Goal: Find specific page/section: Find specific page/section

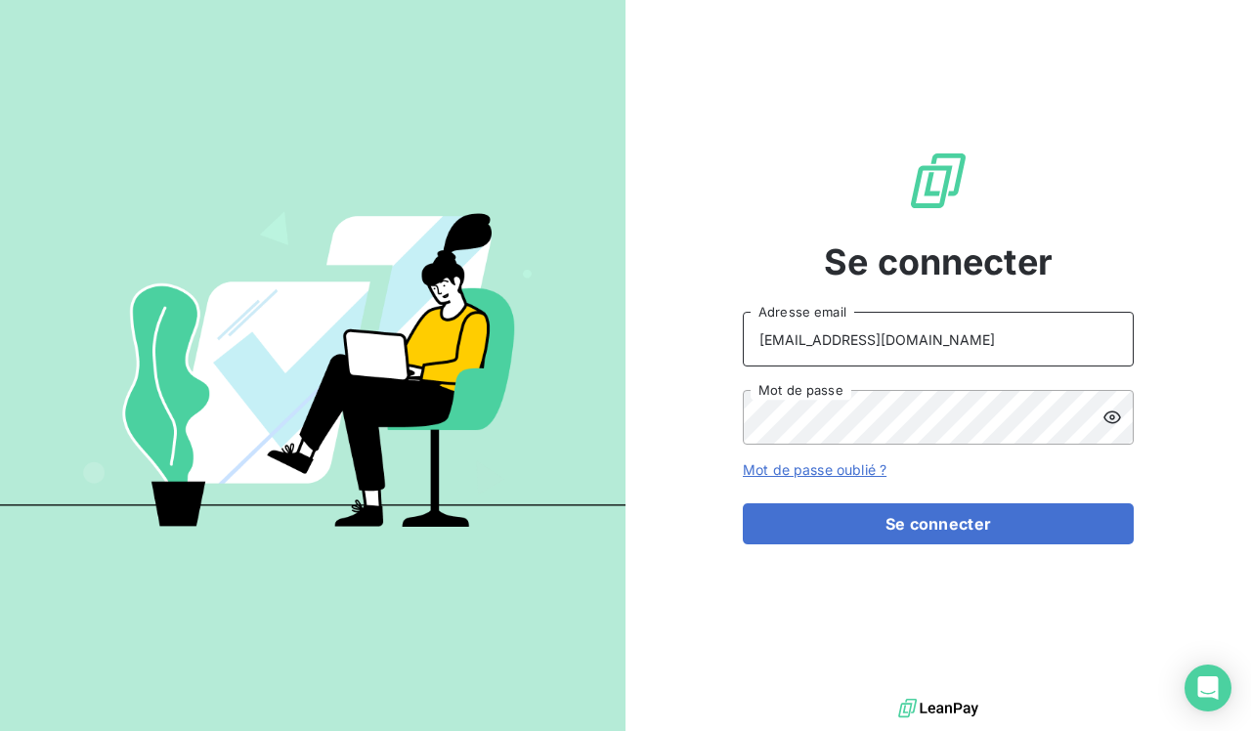
type input "[EMAIL_ADDRESS][DOMAIN_NAME]"
click at [1112, 415] on icon at bounding box center [1113, 418] width 20 height 20
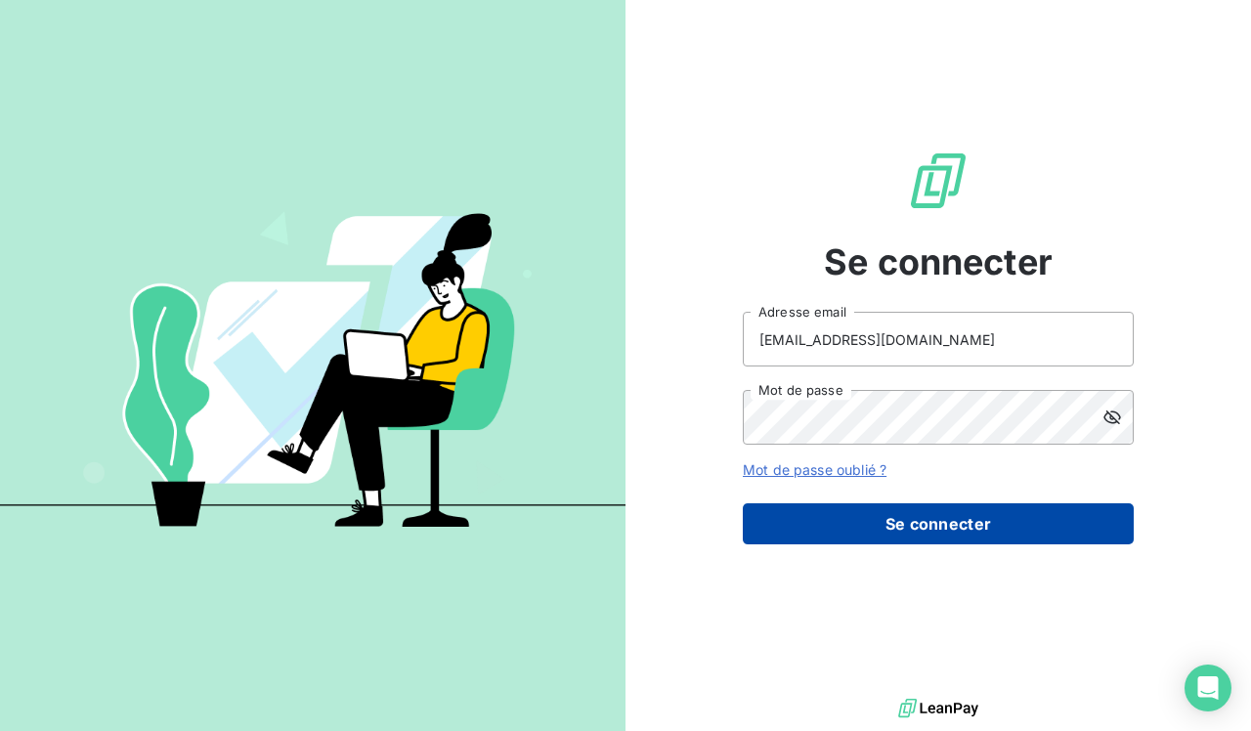
click at [854, 519] on button "Se connecter" at bounding box center [938, 524] width 391 height 41
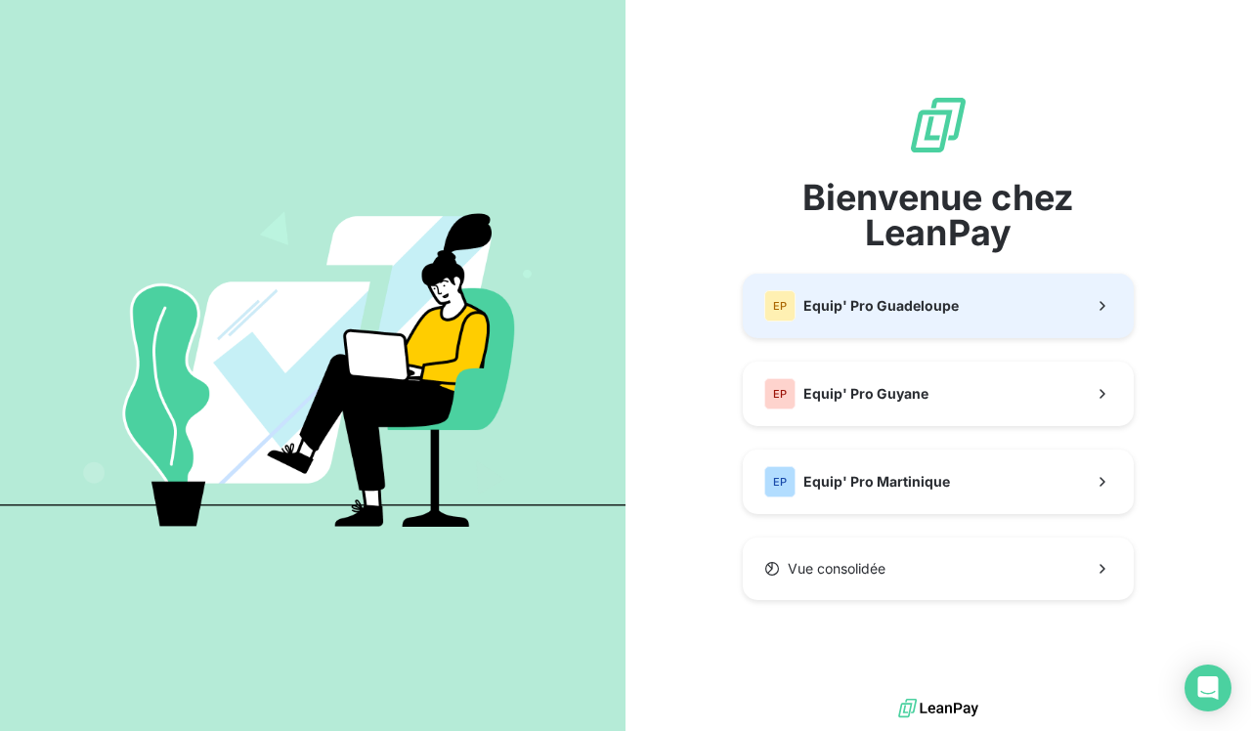
click at [910, 333] on button "EP Equip' Pro Guadeloupe" at bounding box center [938, 306] width 391 height 65
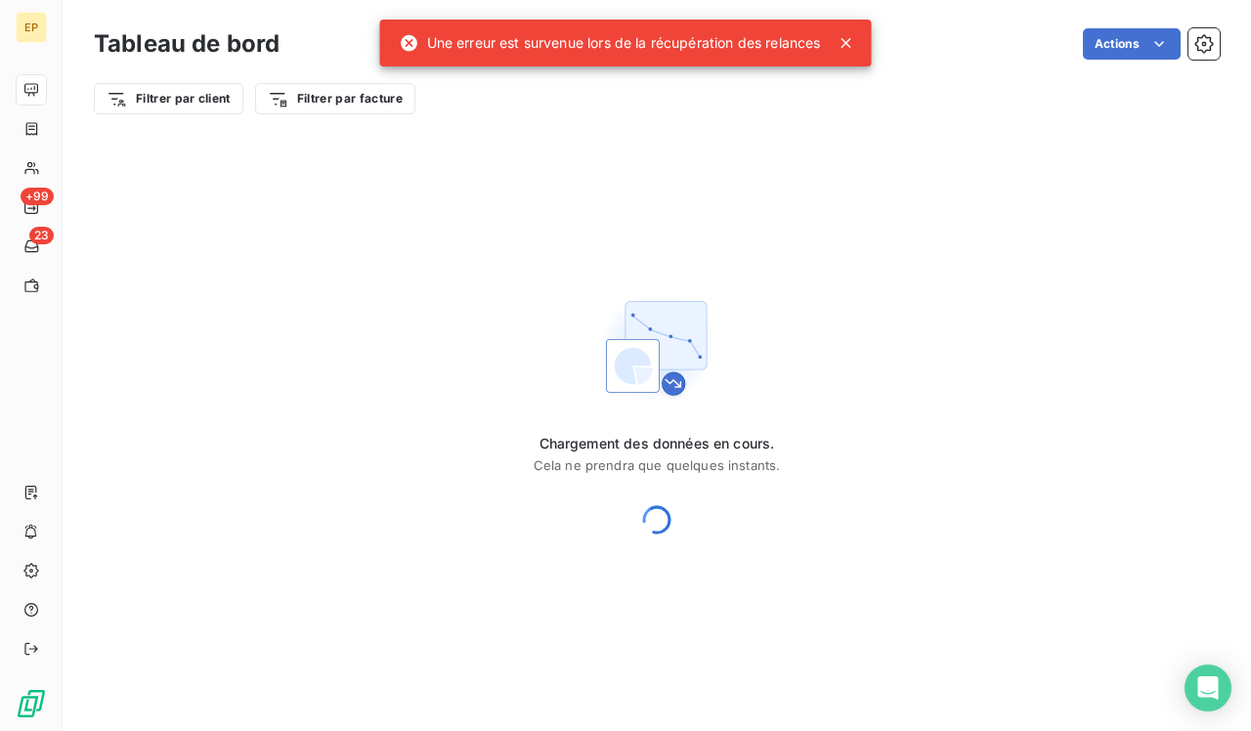
click at [852, 44] on icon at bounding box center [847, 43] width 10 height 10
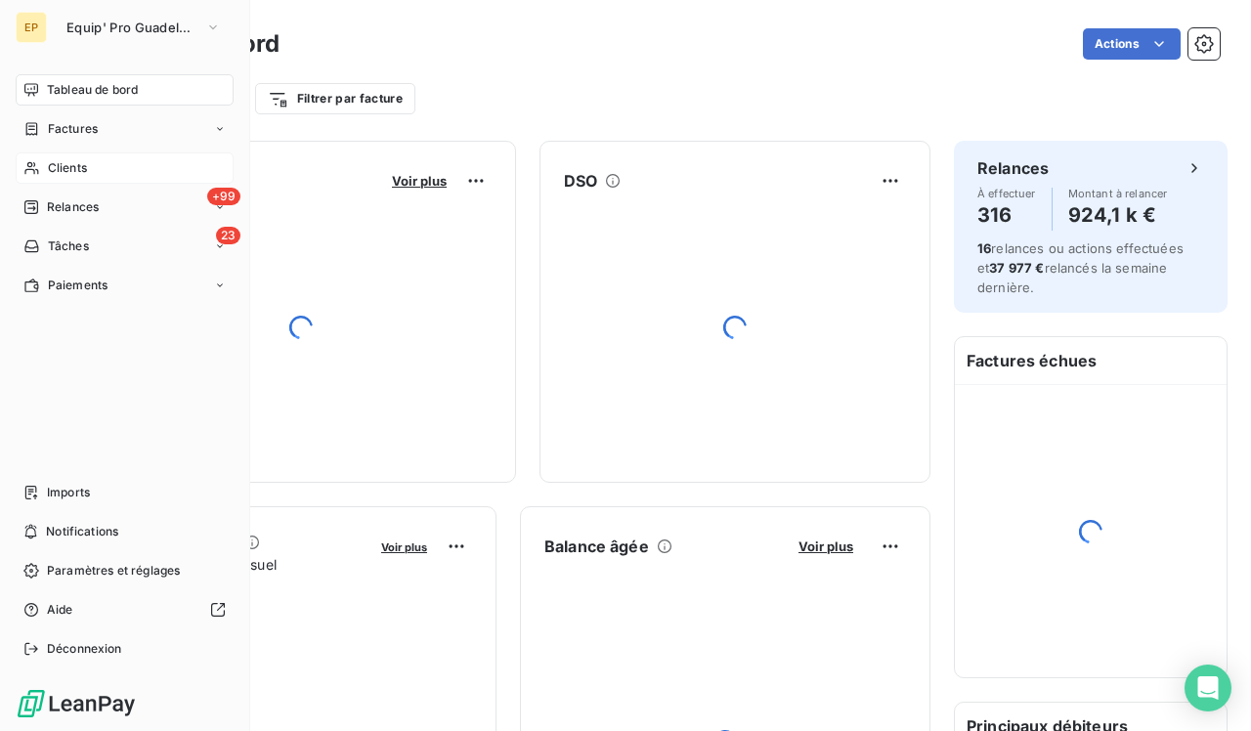
click at [53, 171] on span "Clients" at bounding box center [67, 168] width 39 height 18
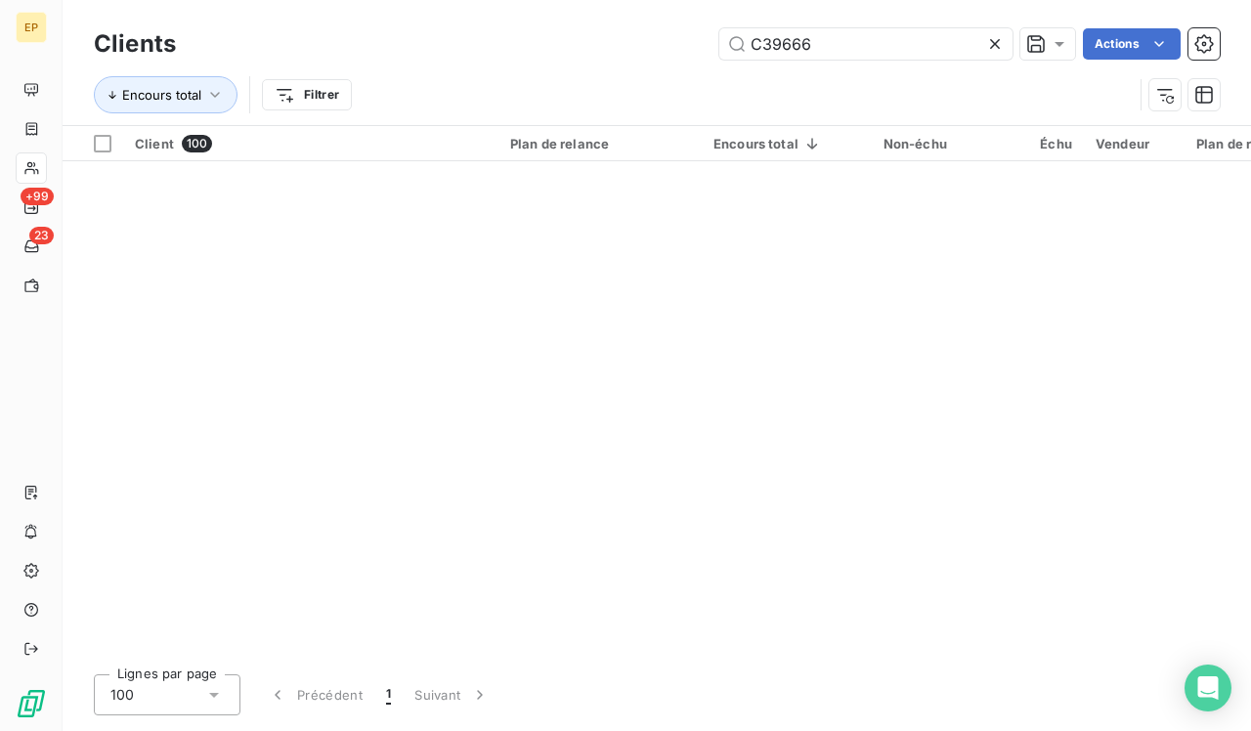
click at [995, 35] on icon at bounding box center [996, 44] width 20 height 20
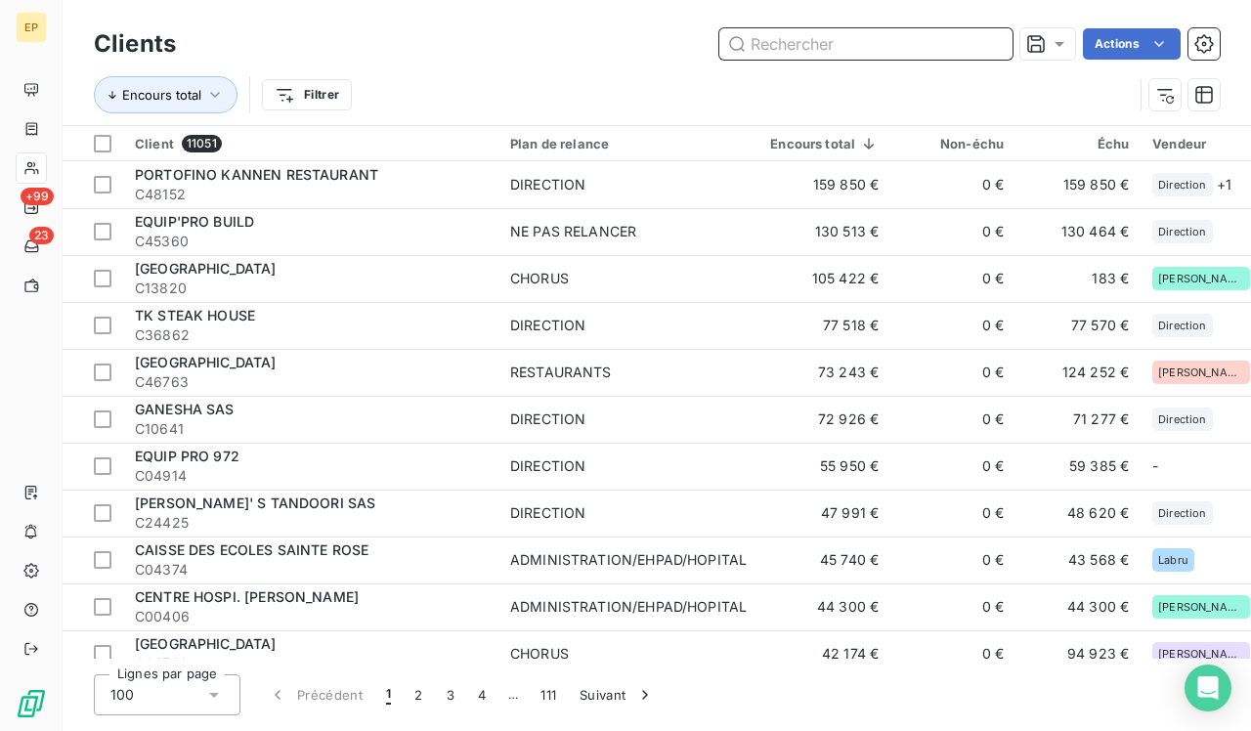
click at [784, 40] on input "text" at bounding box center [866, 43] width 293 height 31
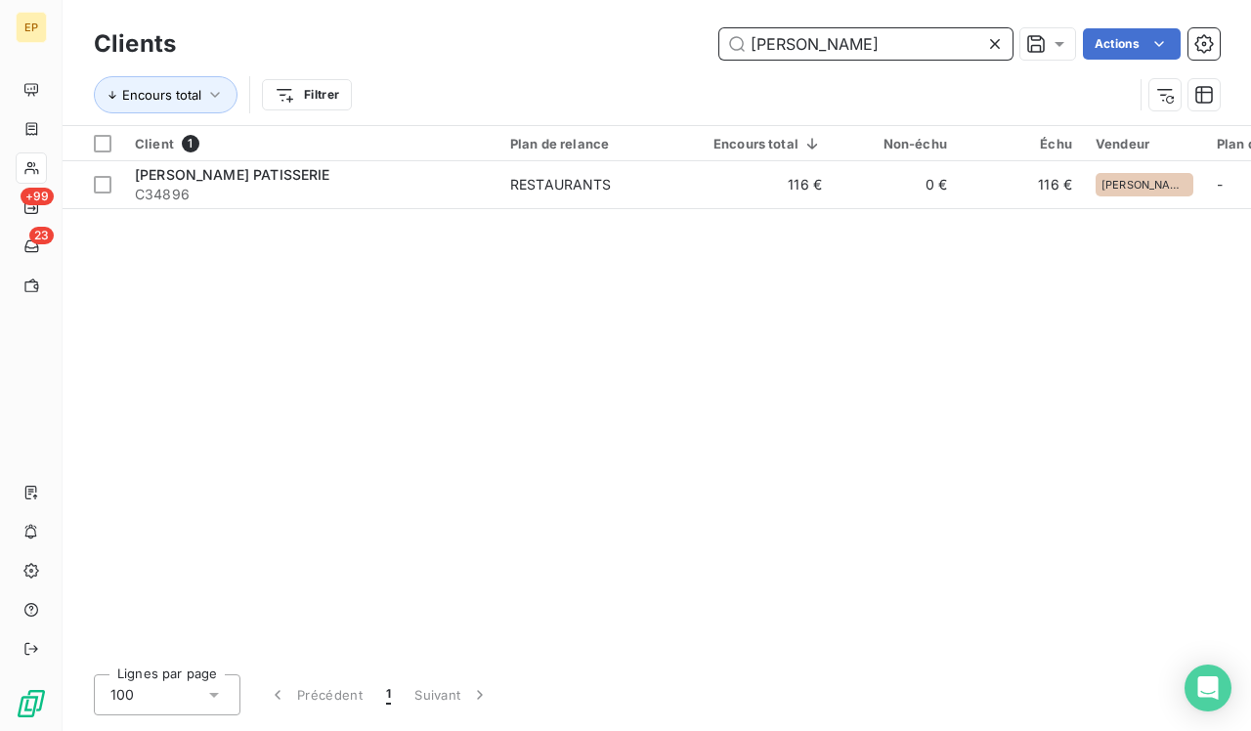
type input "[PERSON_NAME]"
click at [999, 46] on icon at bounding box center [996, 44] width 20 height 20
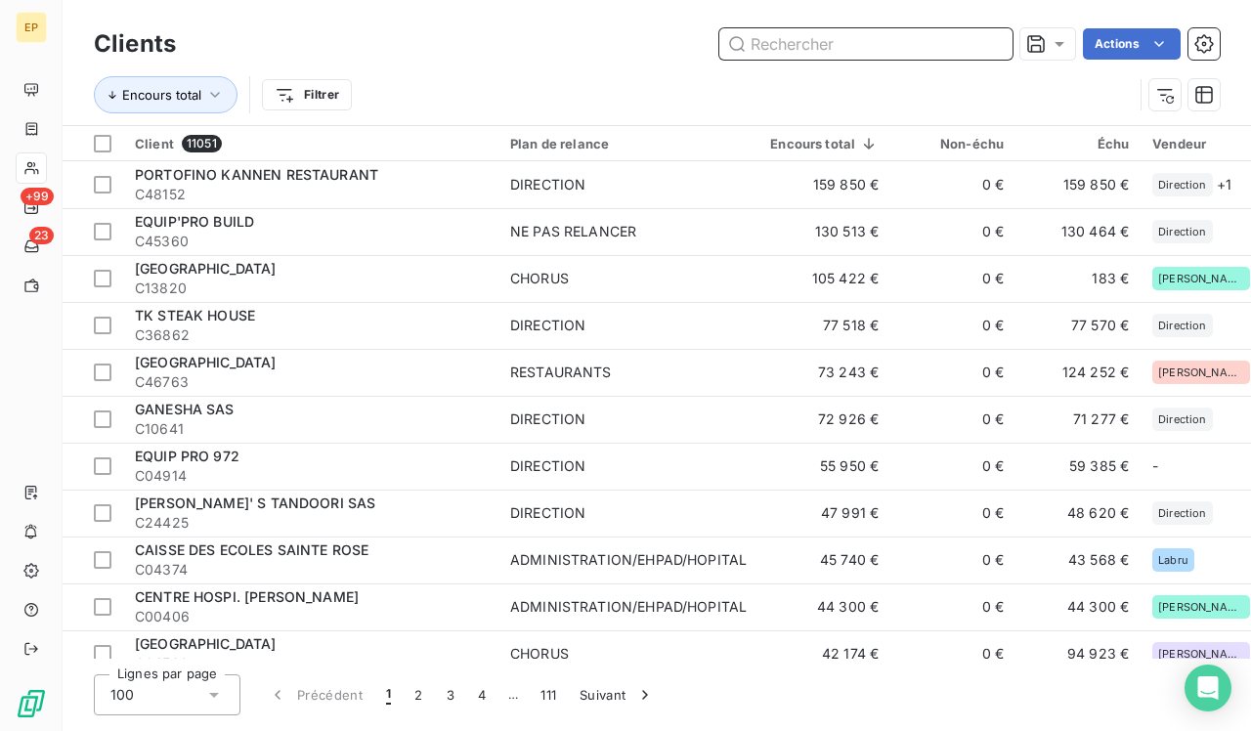
click at [824, 52] on input "text" at bounding box center [866, 43] width 293 height 31
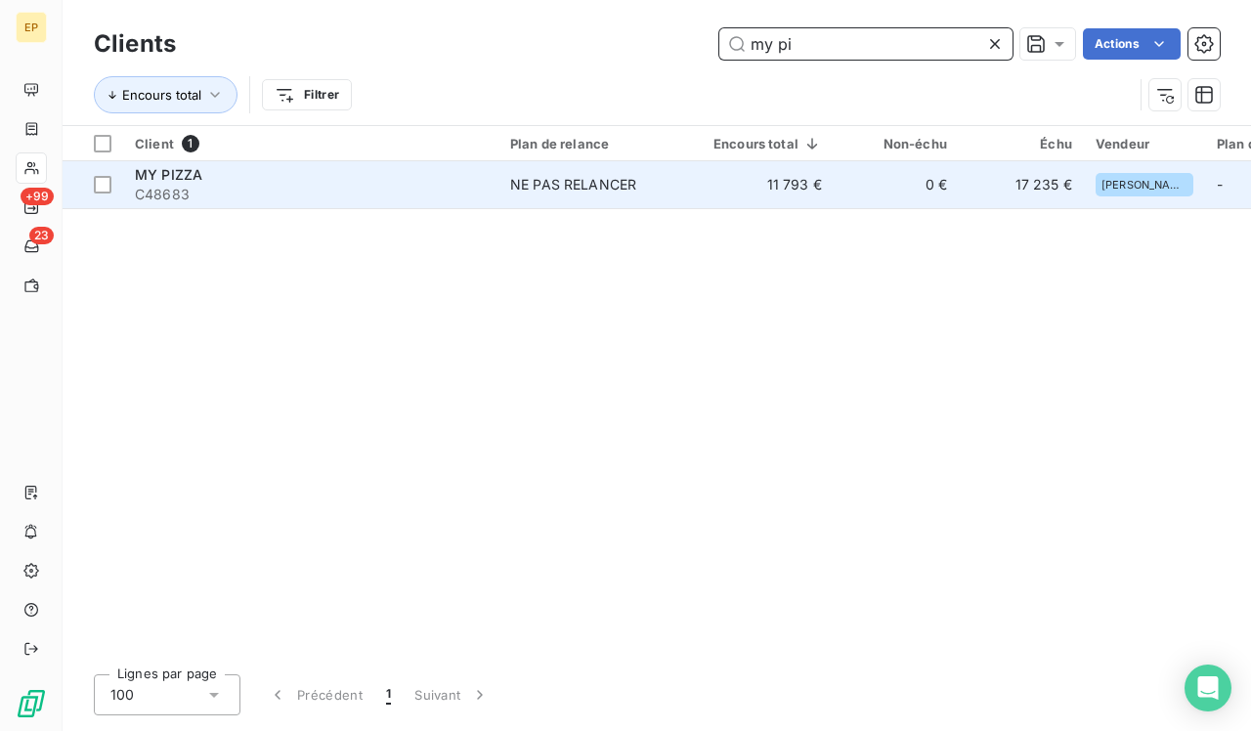
type input "my pi"
click at [237, 199] on span "C48683" at bounding box center [311, 195] width 352 height 20
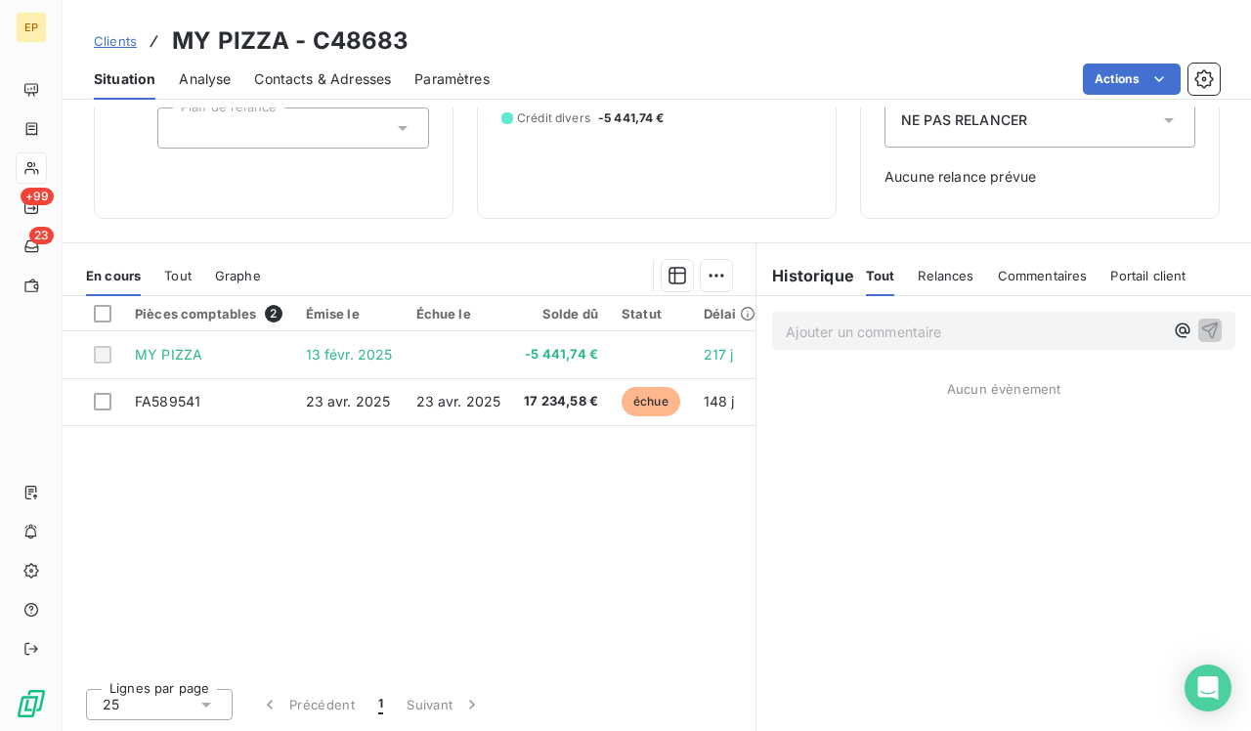
scroll to position [248, 0]
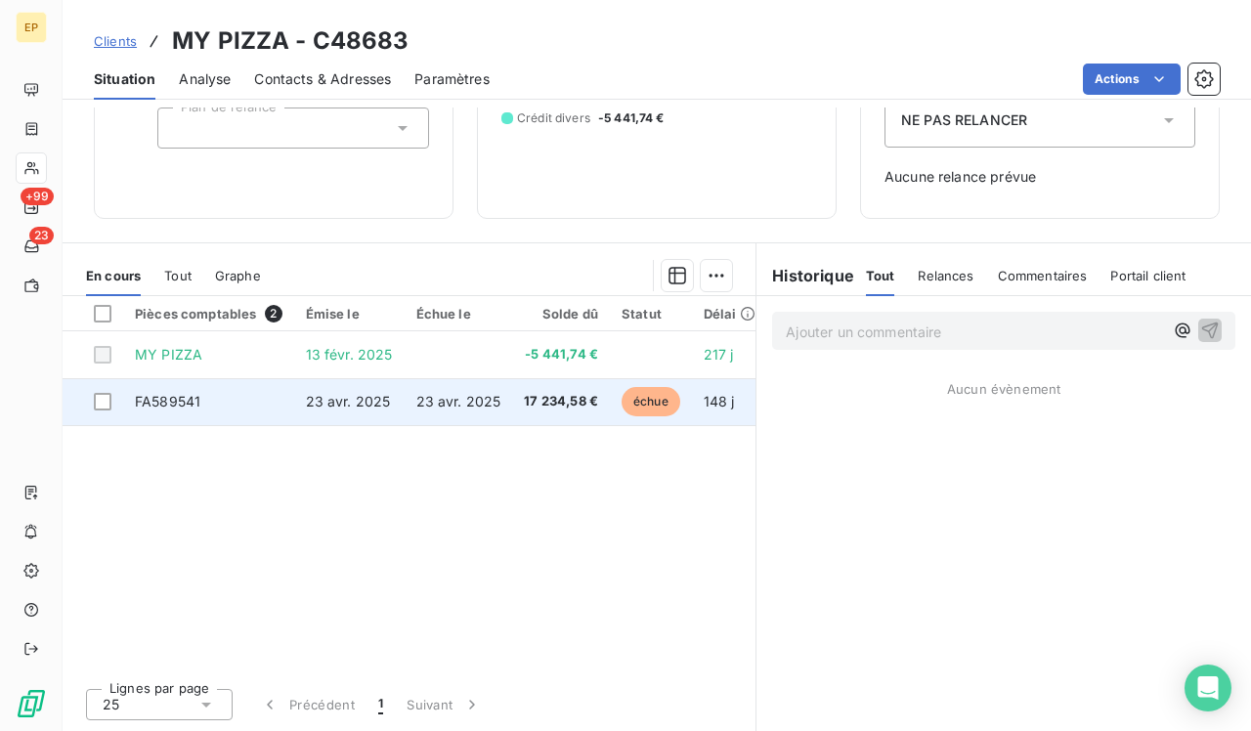
click at [524, 408] on span "17 234,58 €" at bounding box center [561, 402] width 74 height 20
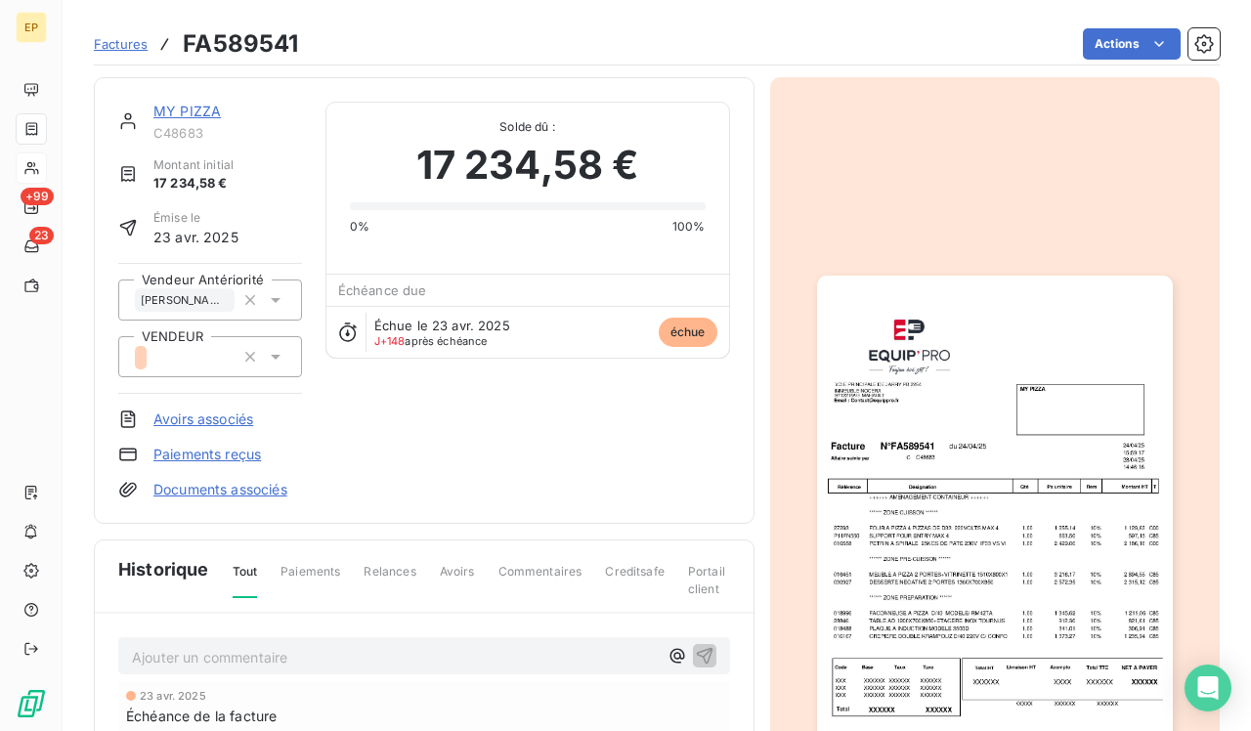
scroll to position [54, 0]
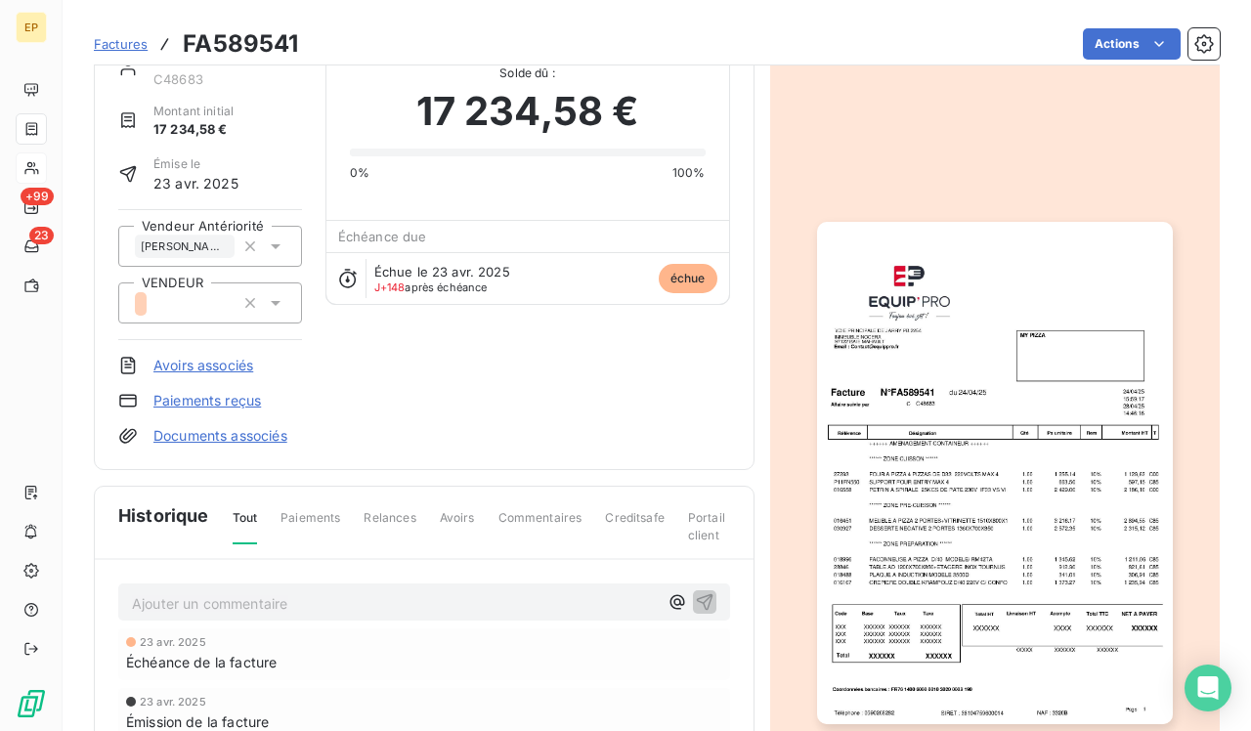
click at [909, 491] on img "button" at bounding box center [995, 473] width 356 height 503
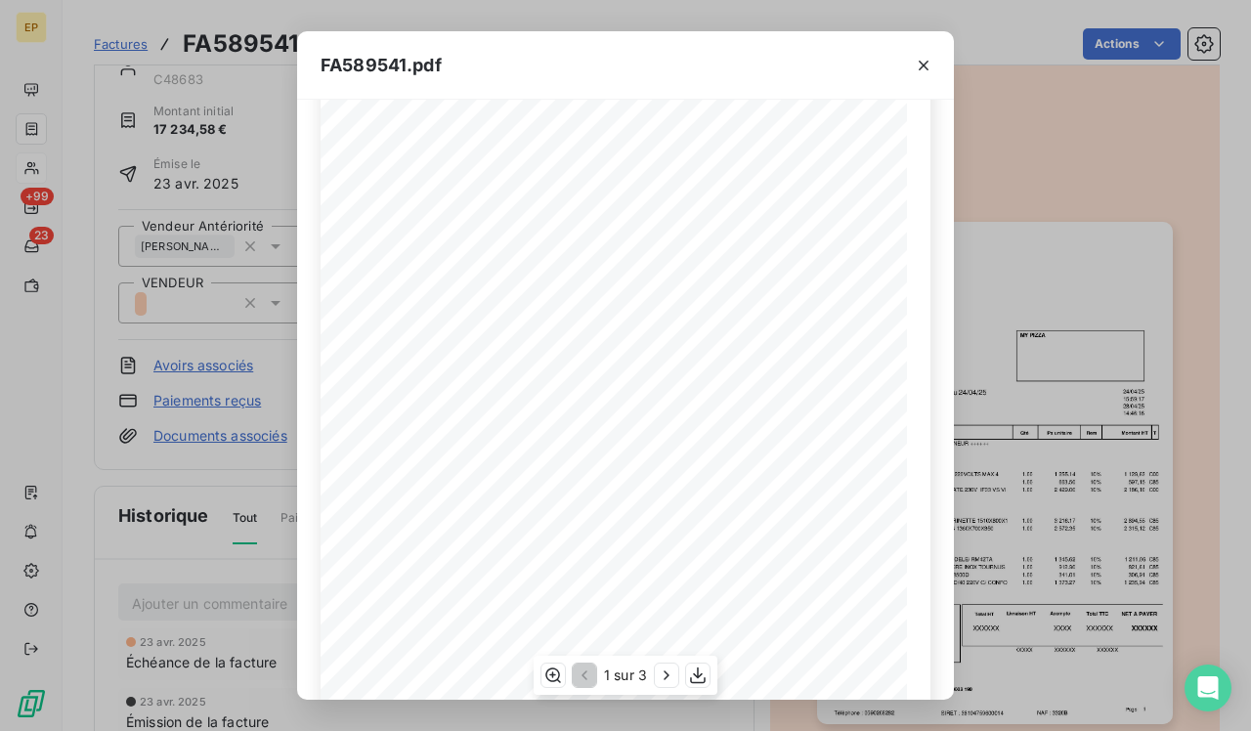
scroll to position [243, 0]
click at [669, 674] on icon "button" at bounding box center [667, 676] width 20 height 20
click at [925, 76] on button "button" at bounding box center [923, 65] width 31 height 31
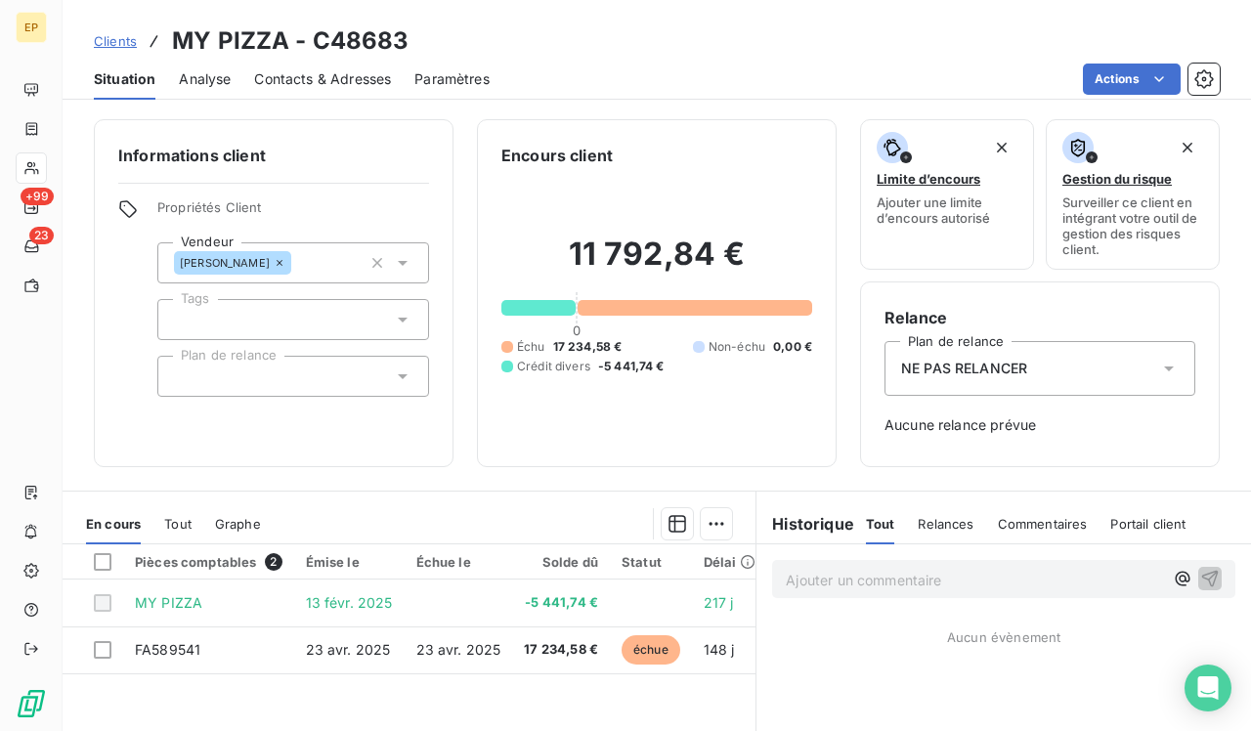
click at [321, 255] on div "[PERSON_NAME]" at bounding box center [293, 262] width 272 height 41
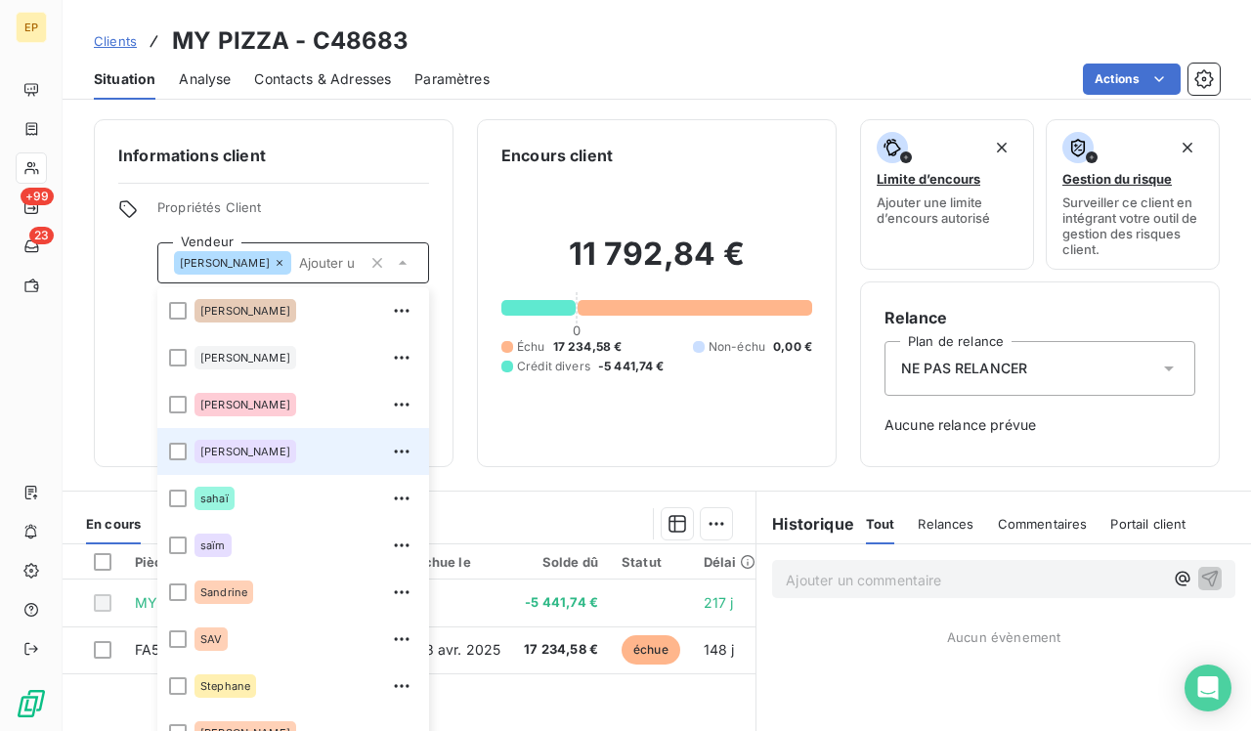
scroll to position [199, 0]
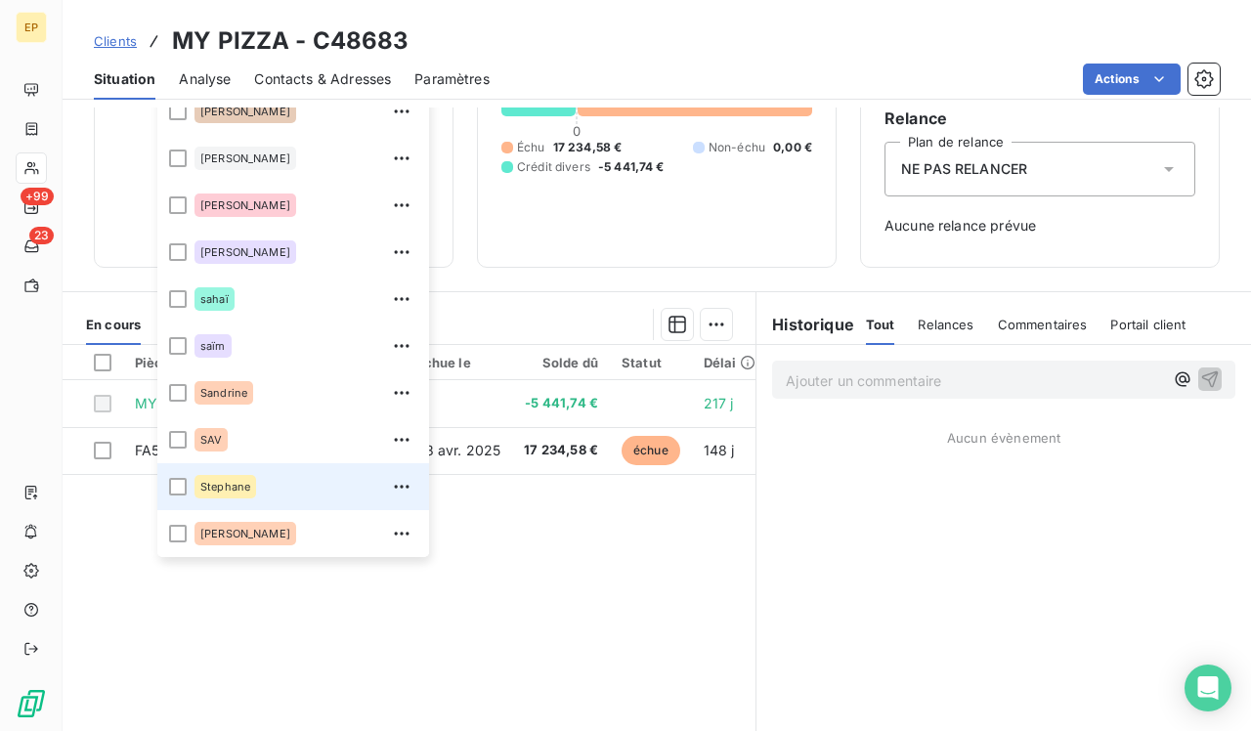
click at [247, 501] on div "Stephane" at bounding box center [306, 486] width 223 height 31
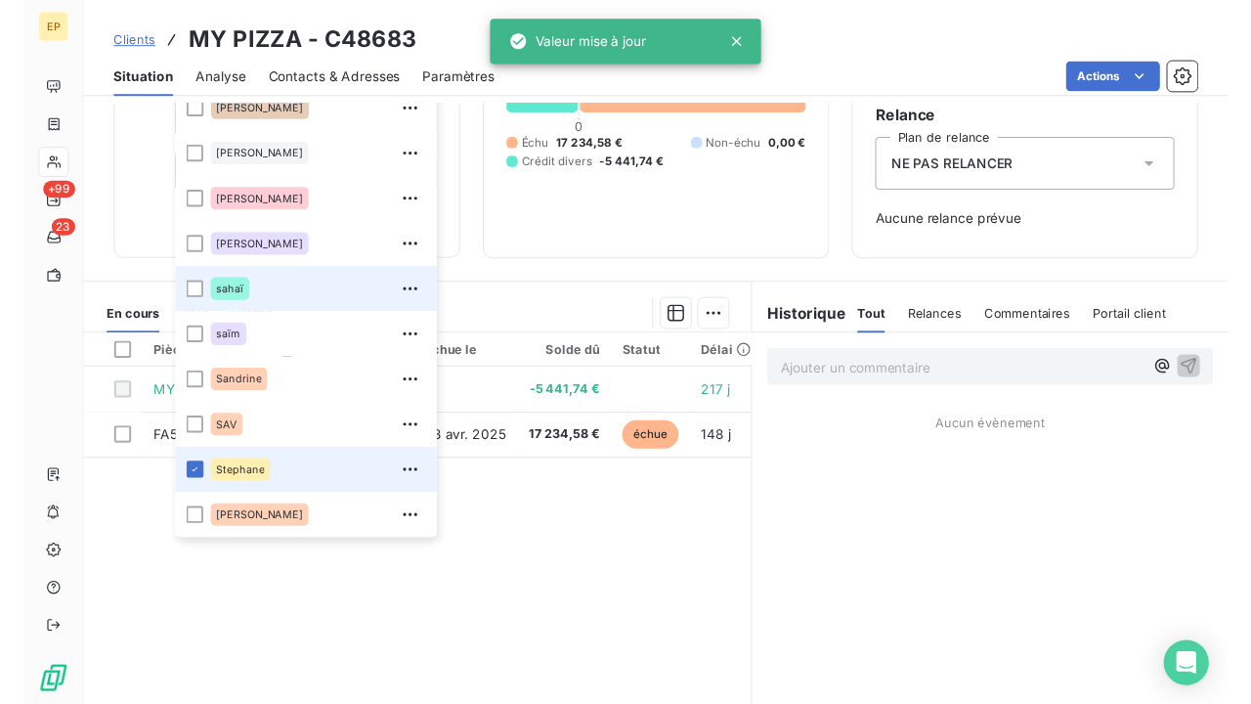
scroll to position [0, 0]
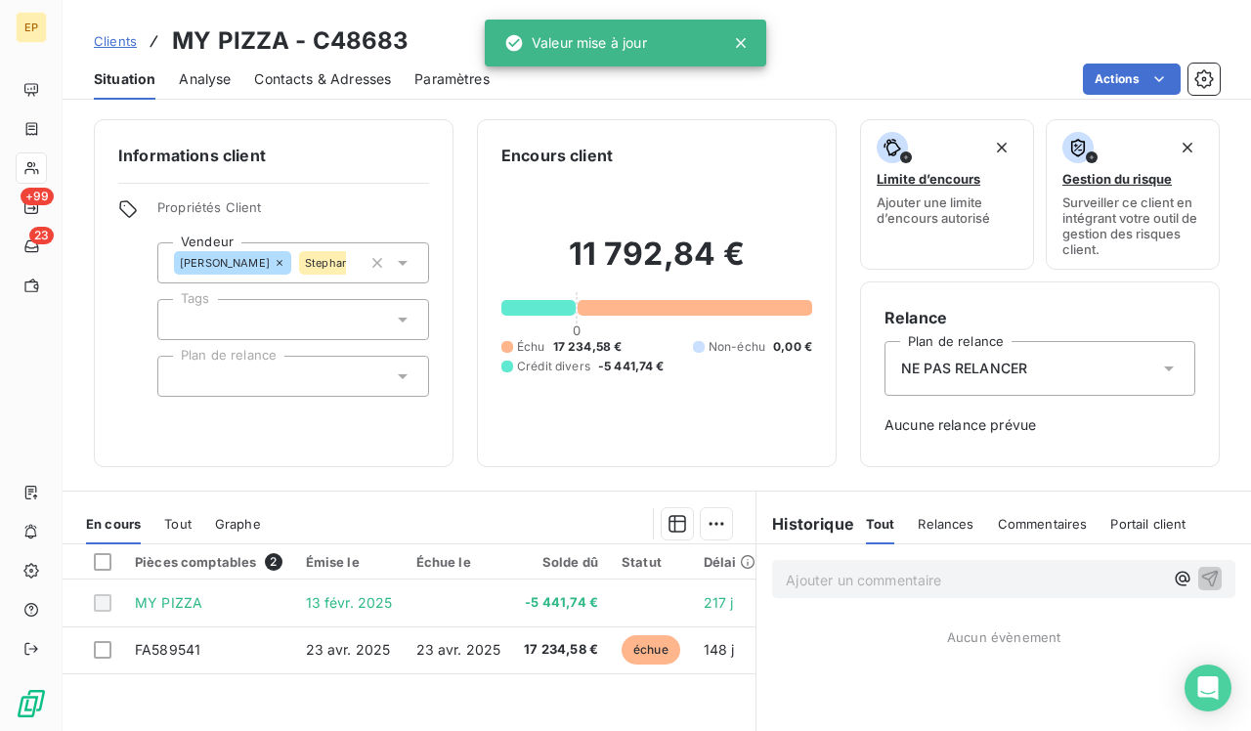
click at [836, 53] on div "Clients MY PIZZA - C48683" at bounding box center [657, 40] width 1189 height 35
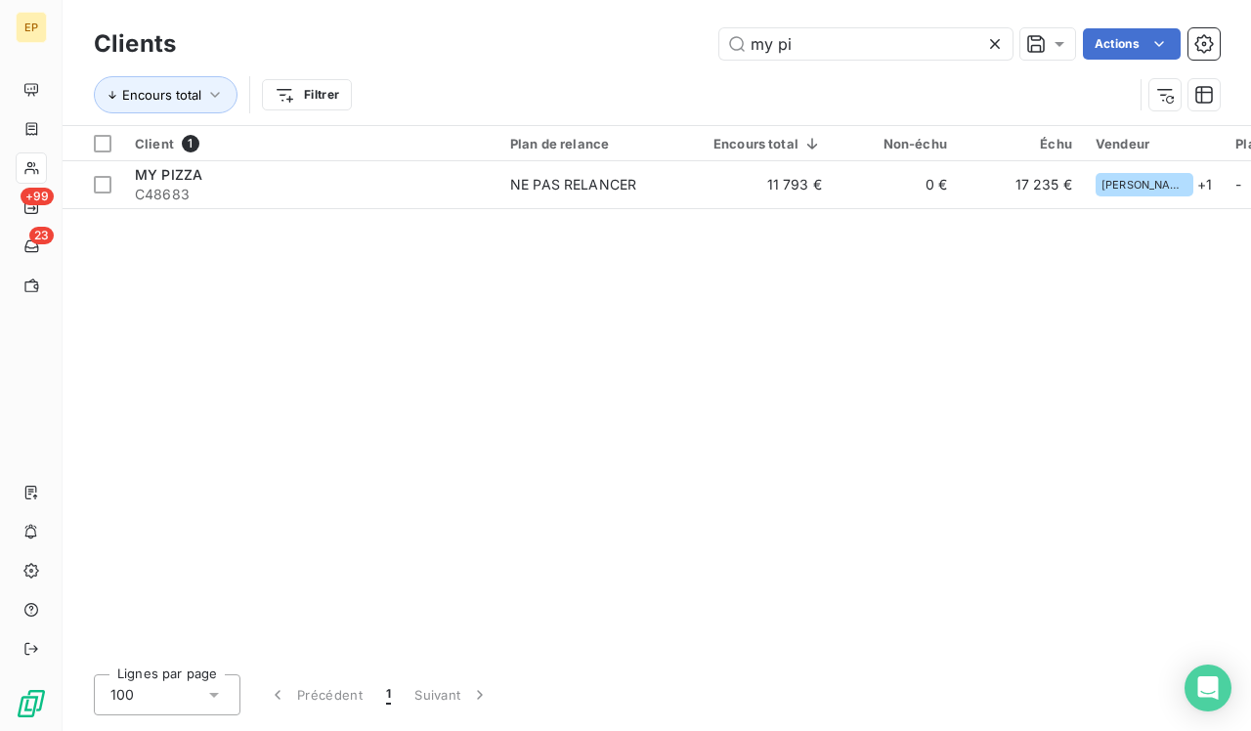
click at [1000, 39] on icon at bounding box center [996, 44] width 20 height 20
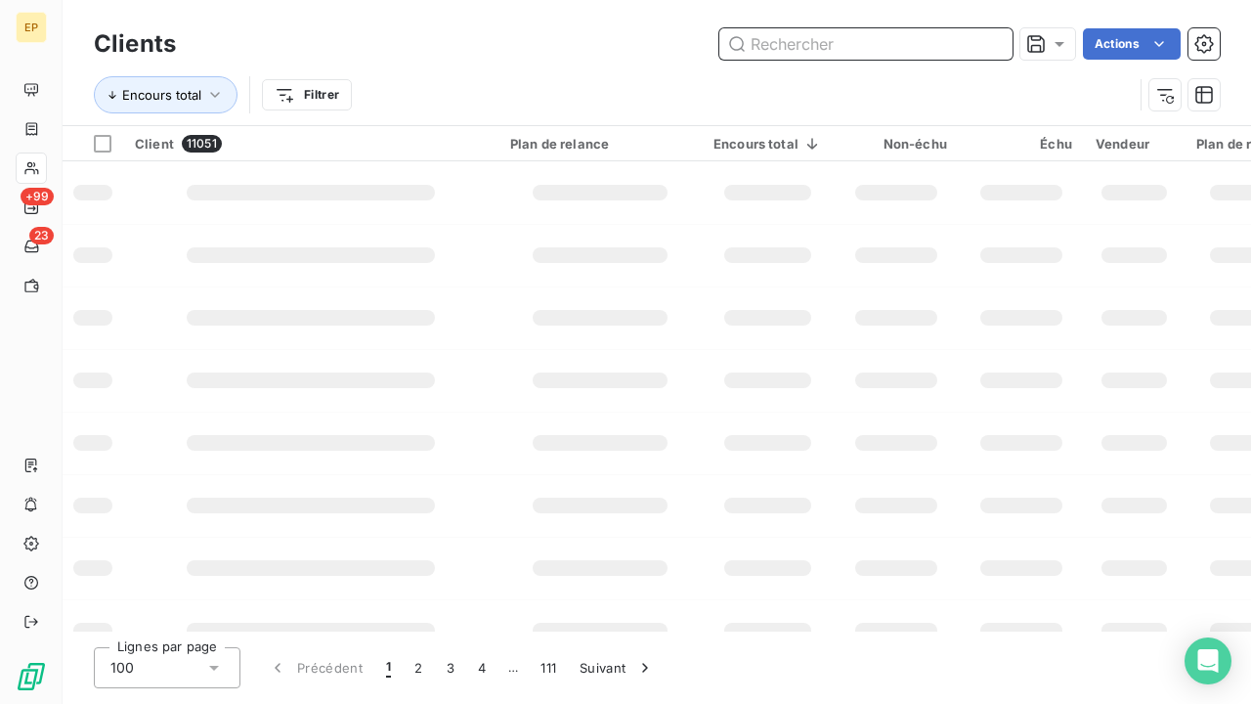
click at [792, 47] on input "text" at bounding box center [866, 43] width 293 height 31
click at [330, 180] on td at bounding box center [310, 192] width 375 height 63
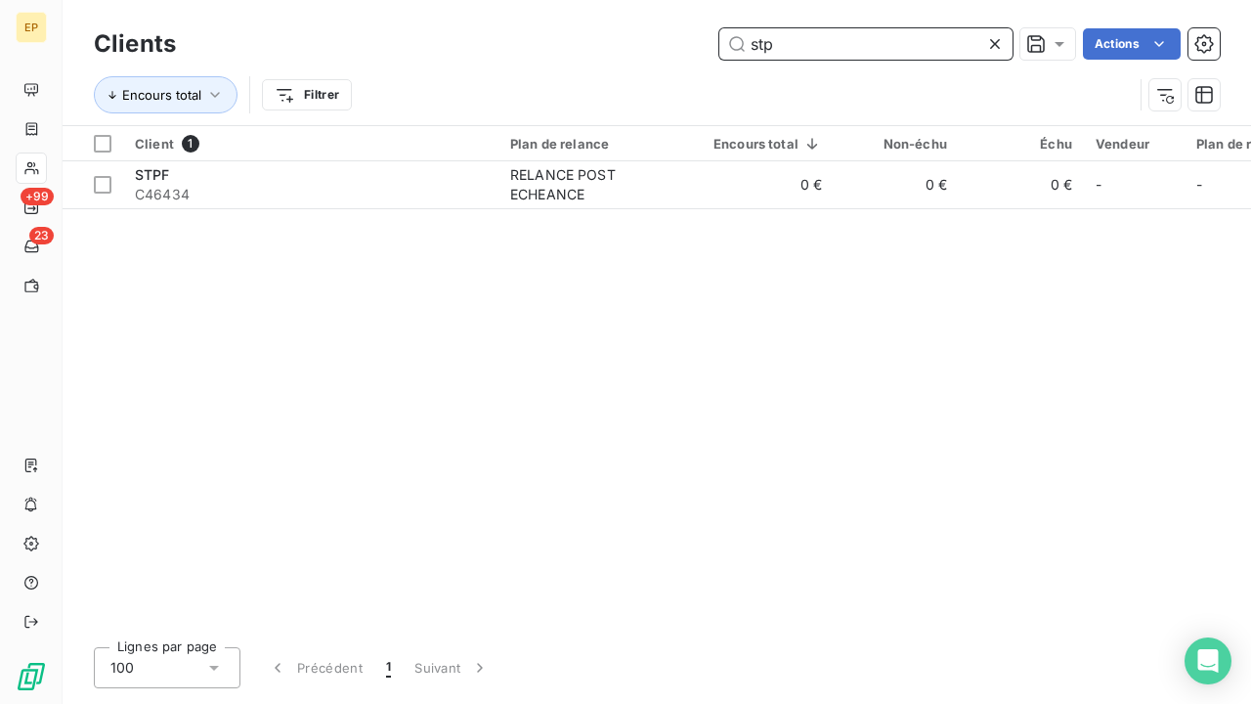
click at [880, 31] on input "stp" at bounding box center [866, 43] width 293 height 31
click at [875, 50] on input "stp" at bounding box center [866, 43] width 293 height 31
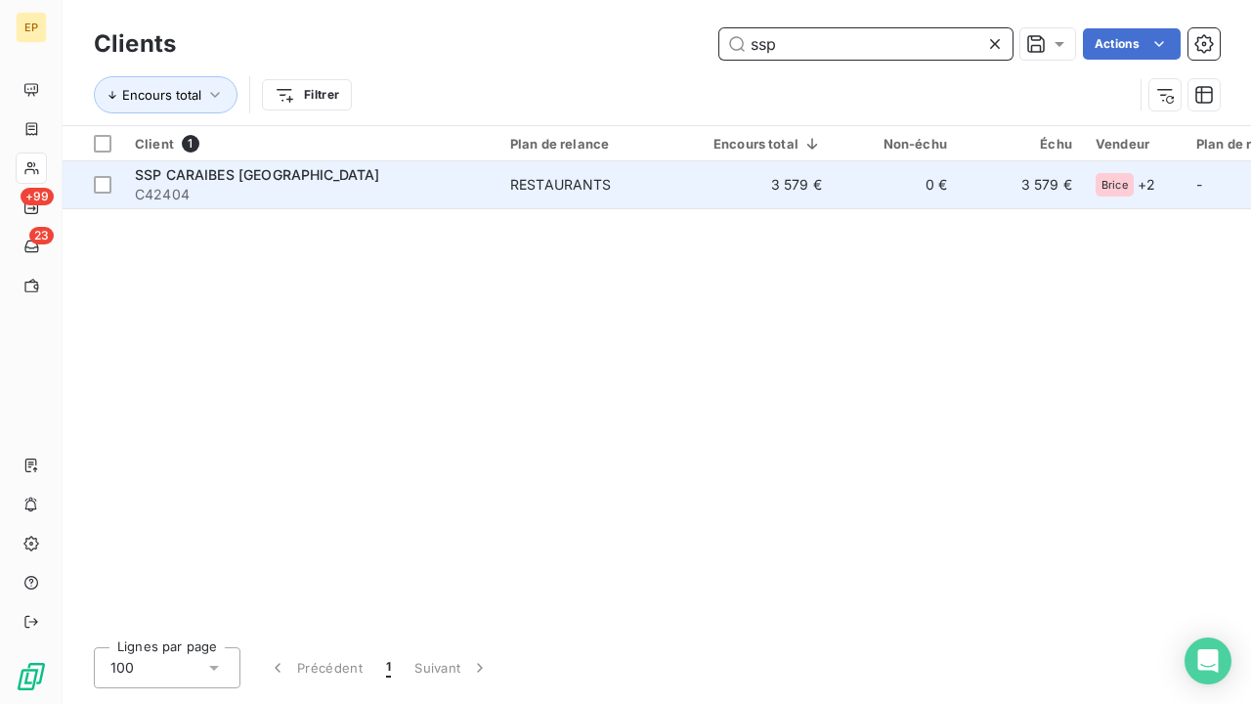
type input "ssp"
click at [307, 194] on span "C42404" at bounding box center [311, 195] width 352 height 20
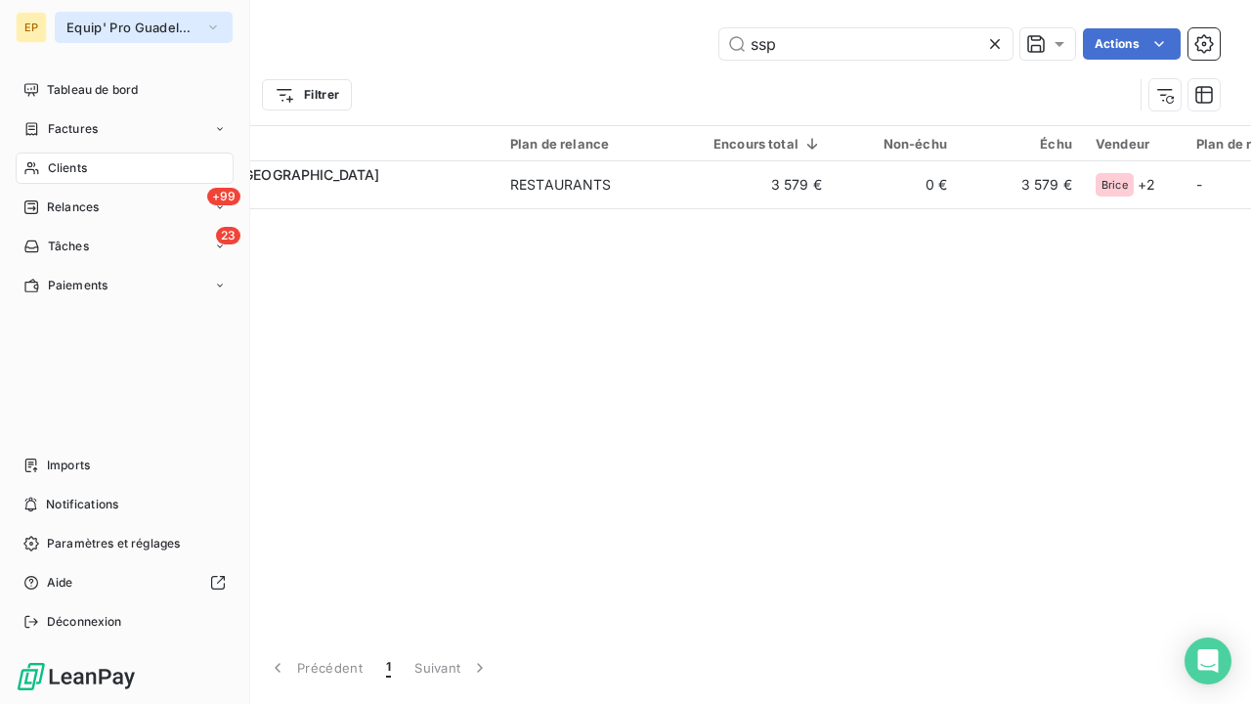
click at [111, 23] on span "Equip' Pro Guadeloupe" at bounding box center [131, 28] width 131 height 16
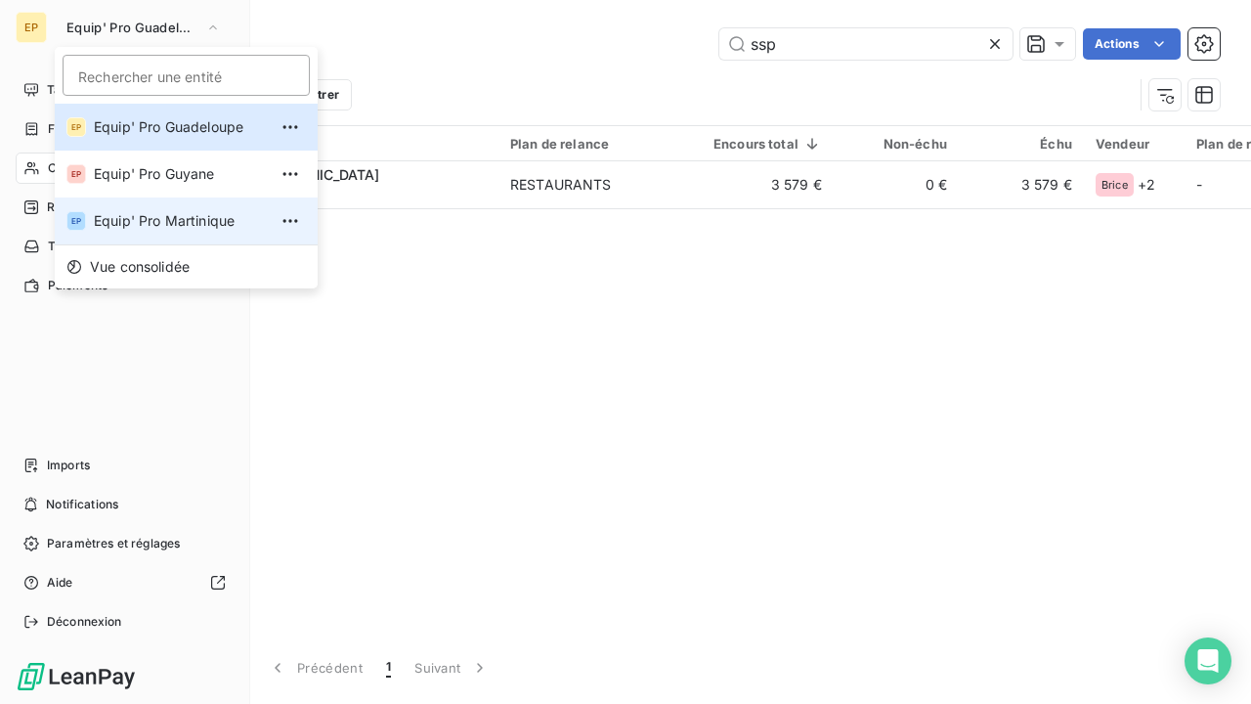
click at [151, 218] on span "Equip' Pro Martinique" at bounding box center [180, 221] width 173 height 20
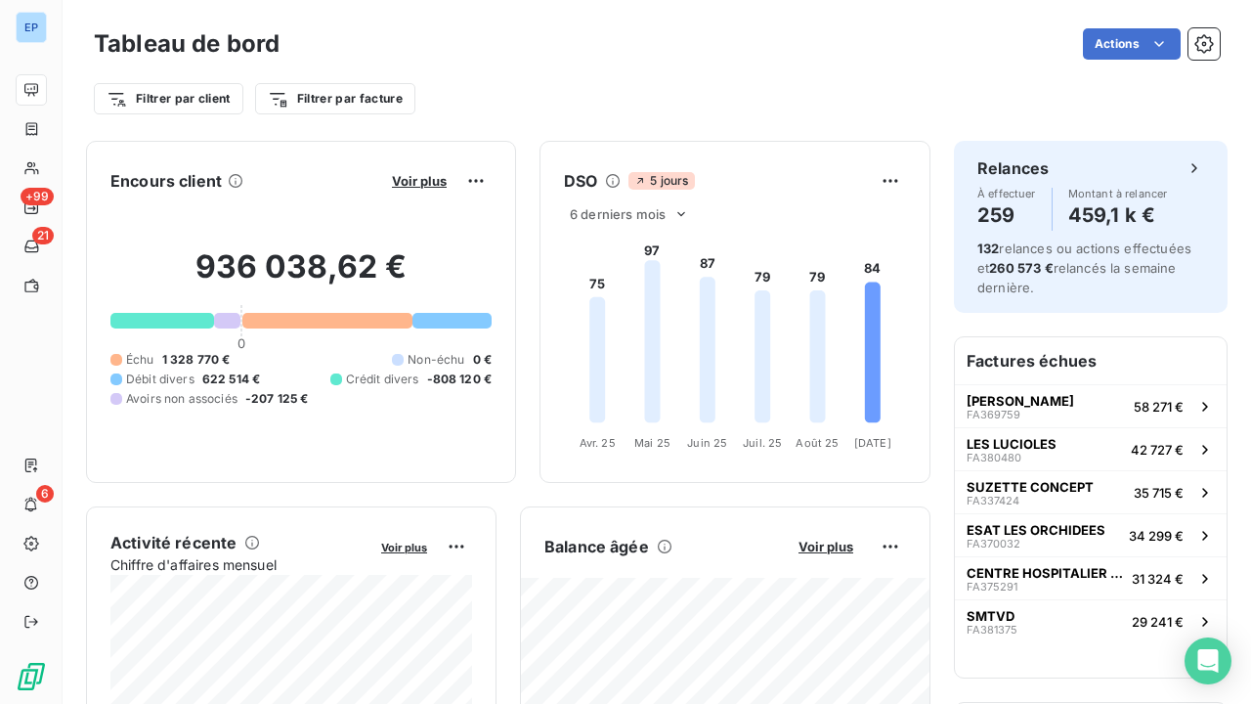
click at [444, 55] on div "Actions" at bounding box center [761, 43] width 917 height 31
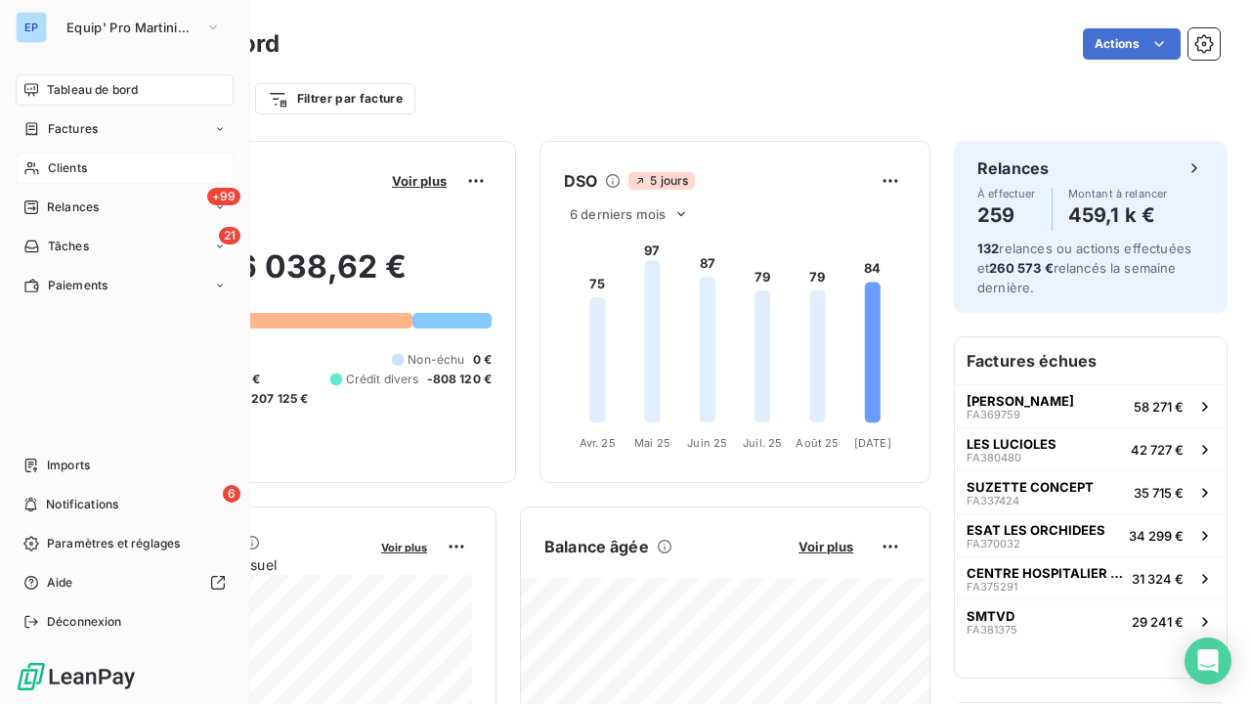
click at [48, 175] on span "Clients" at bounding box center [67, 168] width 39 height 18
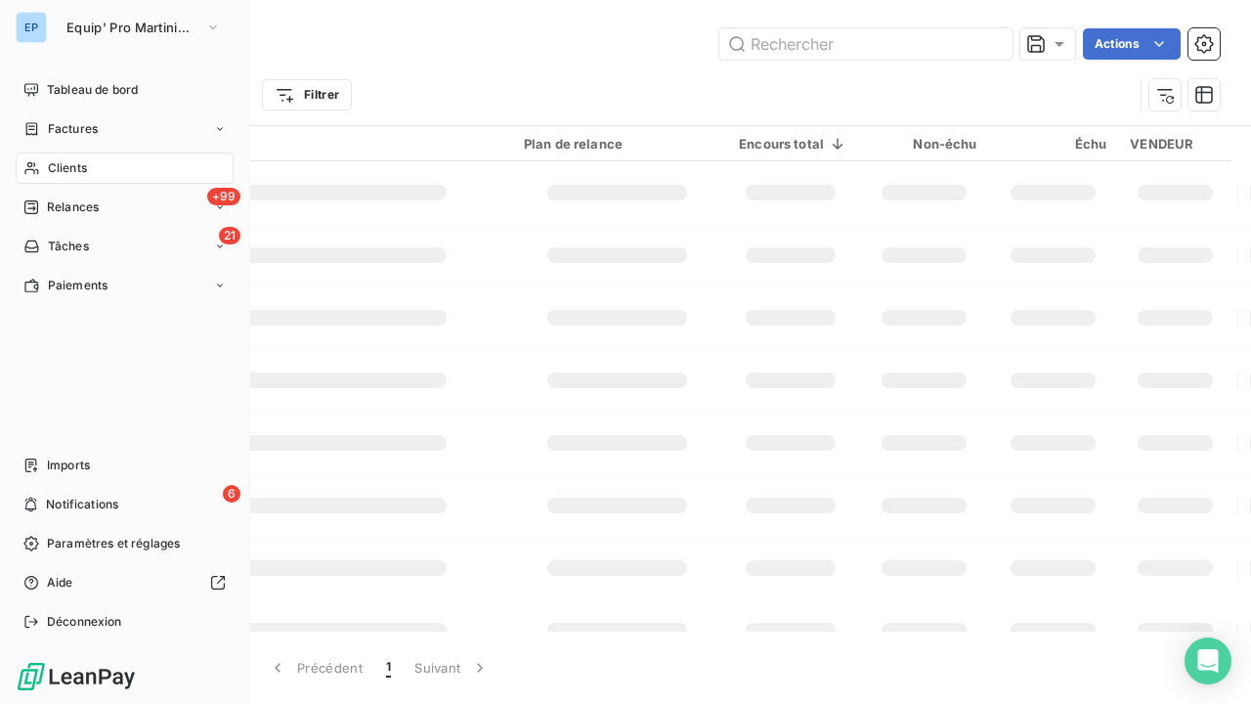
type input "ssp"
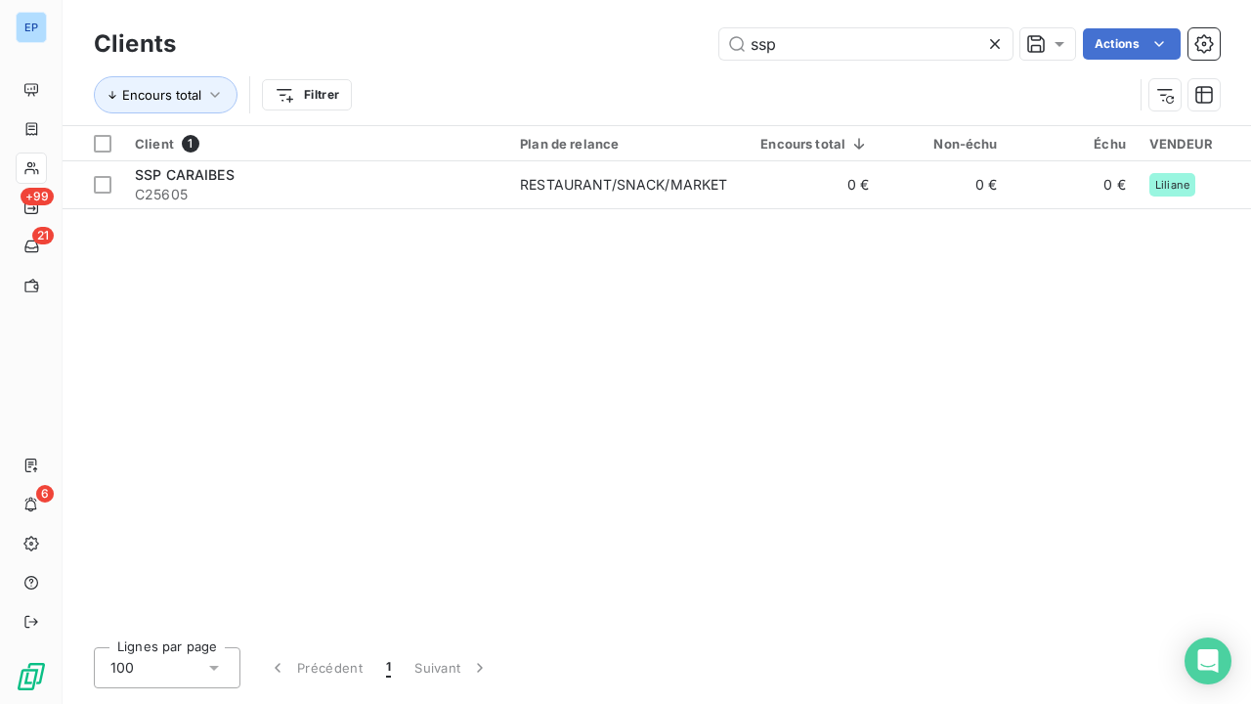
click at [994, 41] on icon at bounding box center [996, 44] width 20 height 20
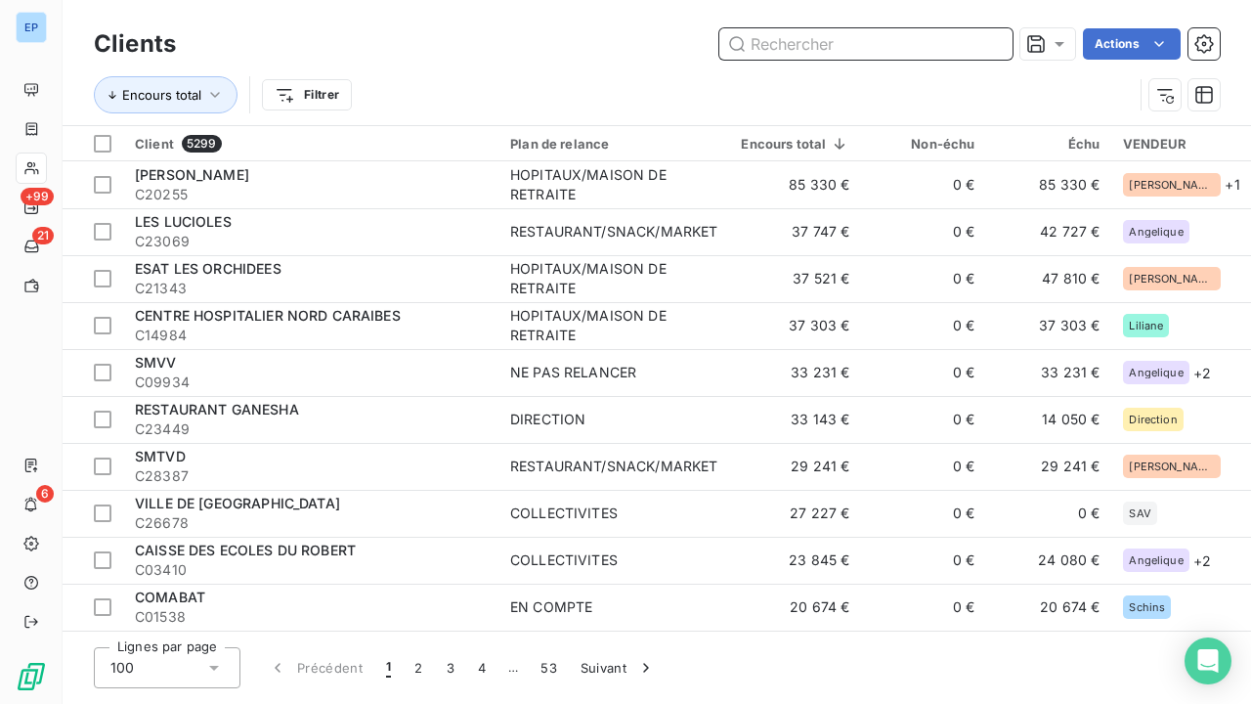
click at [947, 42] on input "text" at bounding box center [866, 43] width 293 height 31
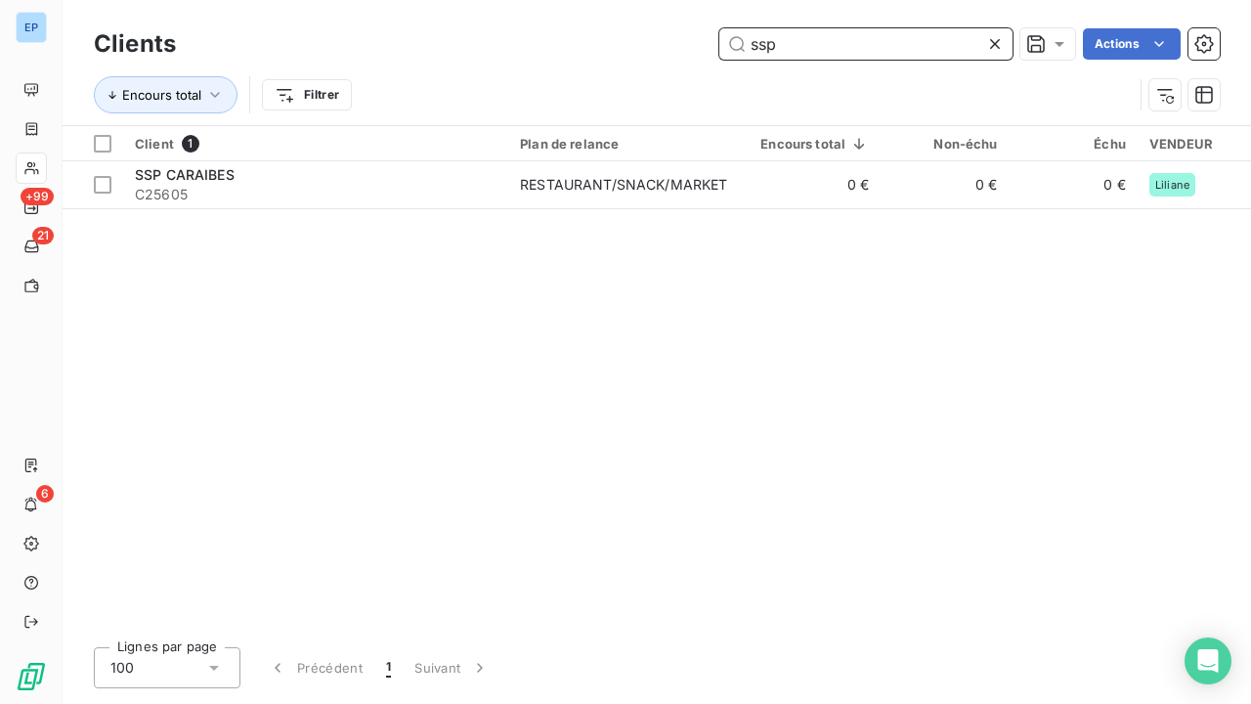
type input "stp"
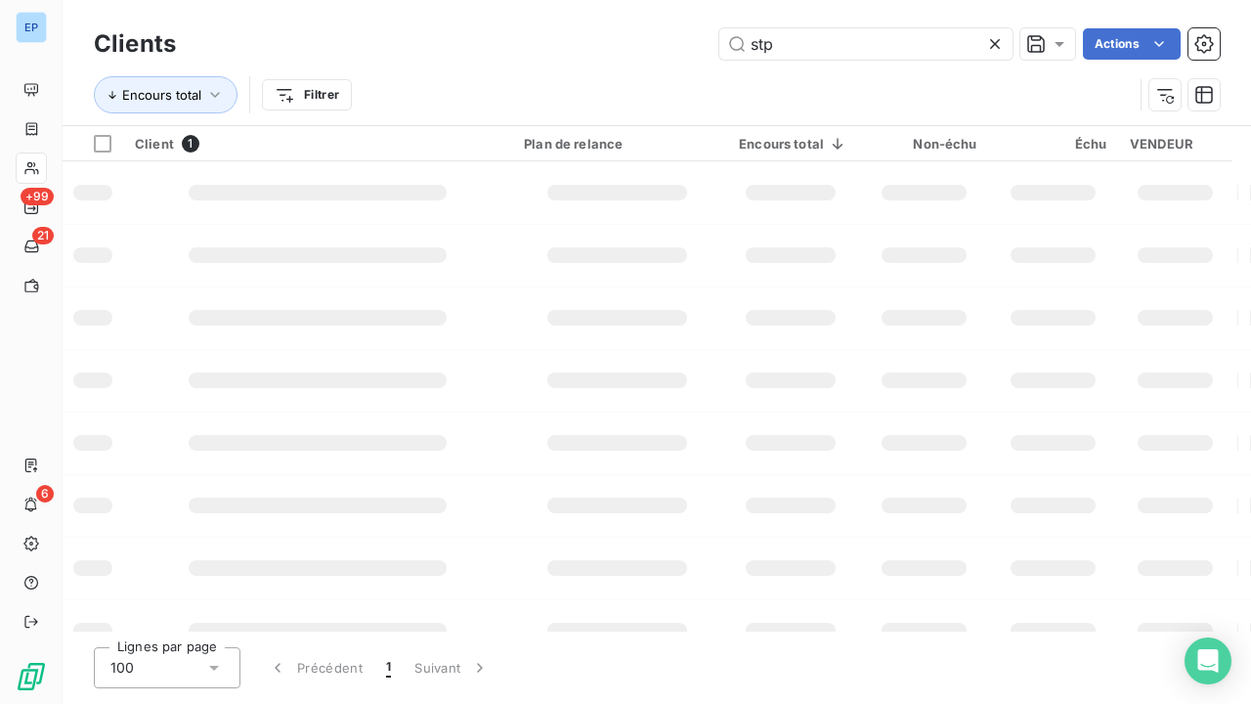
drag, startPoint x: 502, startPoint y: 1, endPoint x: 991, endPoint y: 39, distance: 491.3
click at [991, 39] on icon at bounding box center [996, 44] width 20 height 20
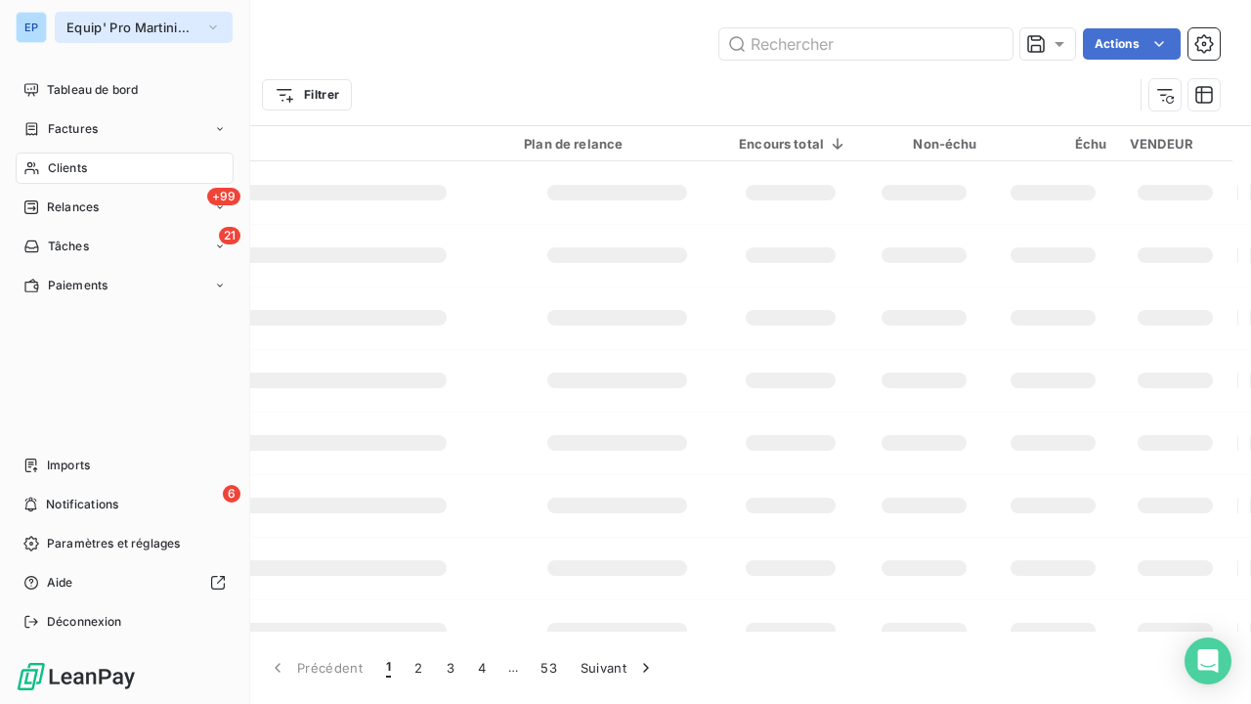
click at [122, 26] on span "Equip' Pro Martinique" at bounding box center [131, 28] width 131 height 16
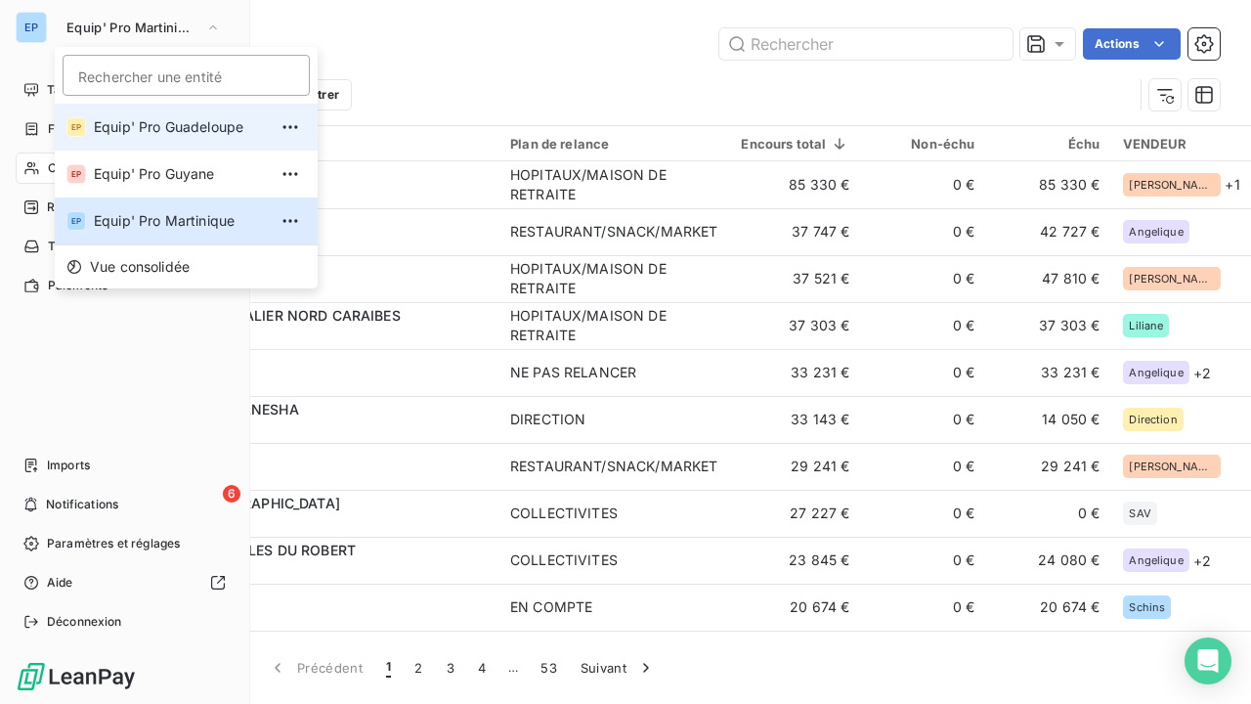
click at [122, 124] on span "Equip' Pro Guadeloupe" at bounding box center [180, 127] width 173 height 20
